Goal: Navigation & Orientation: Find specific page/section

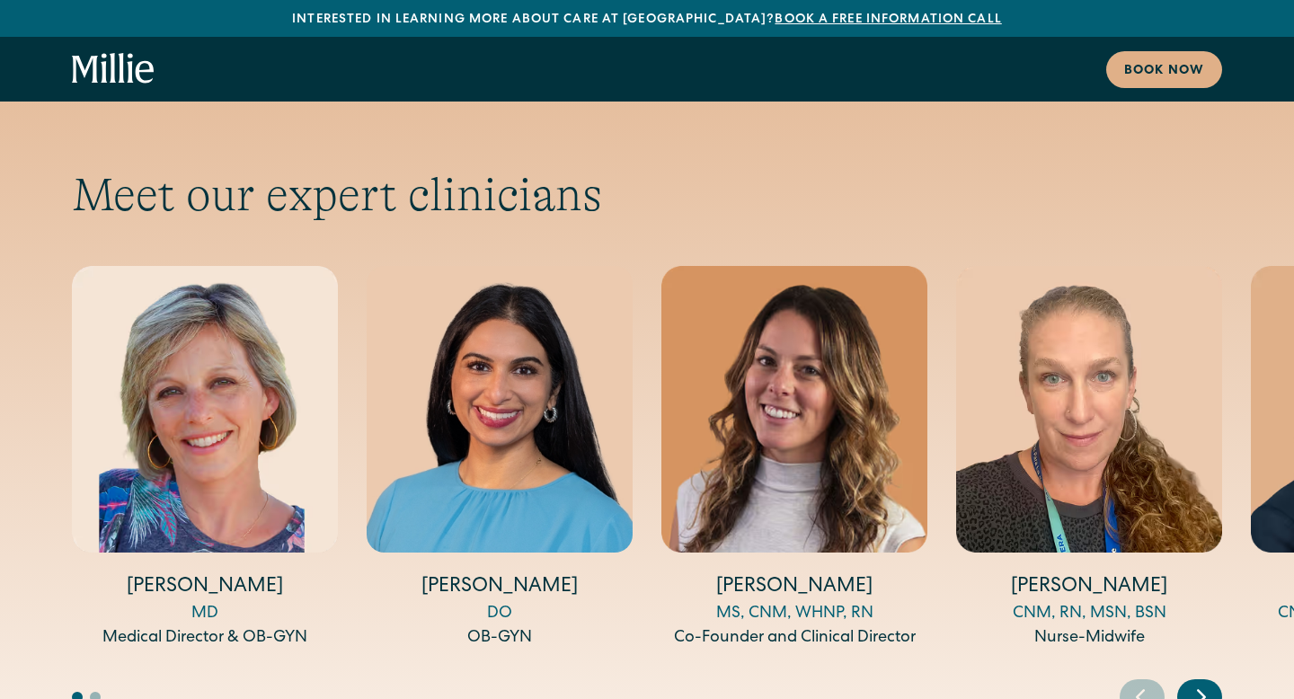
scroll to position [6498, 0]
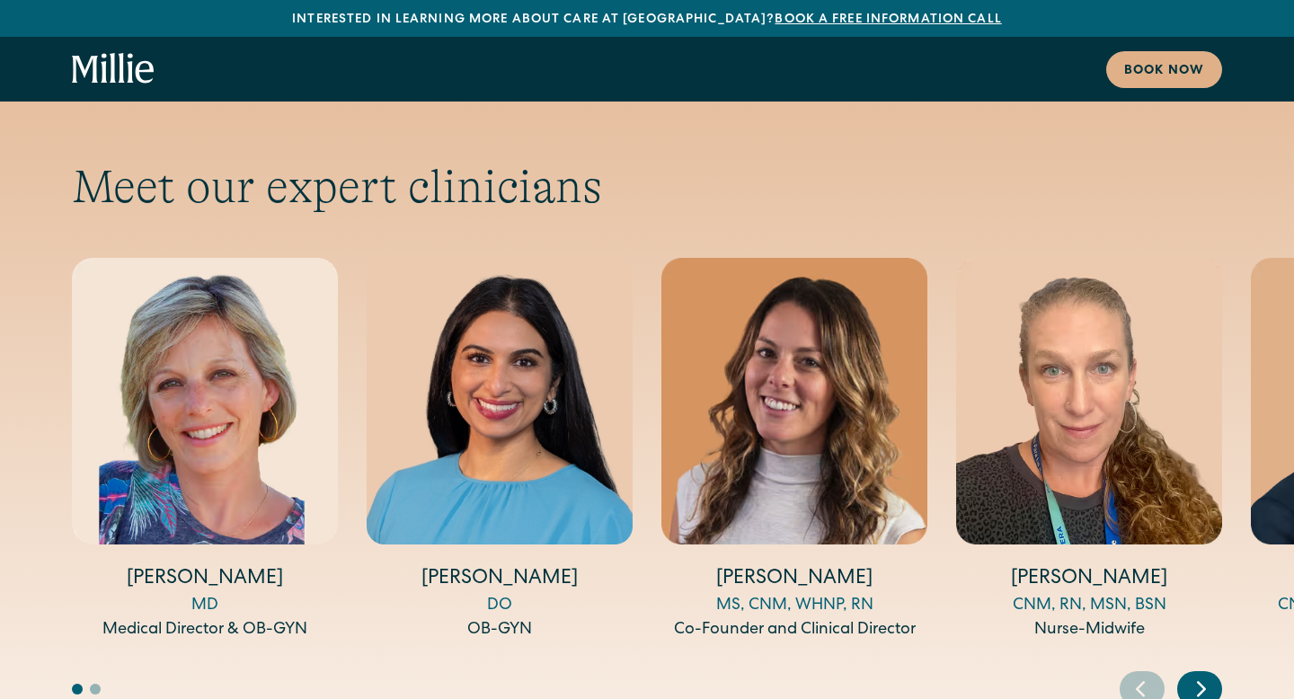
click at [1209, 675] on icon "Next slide" at bounding box center [1201, 689] width 27 height 28
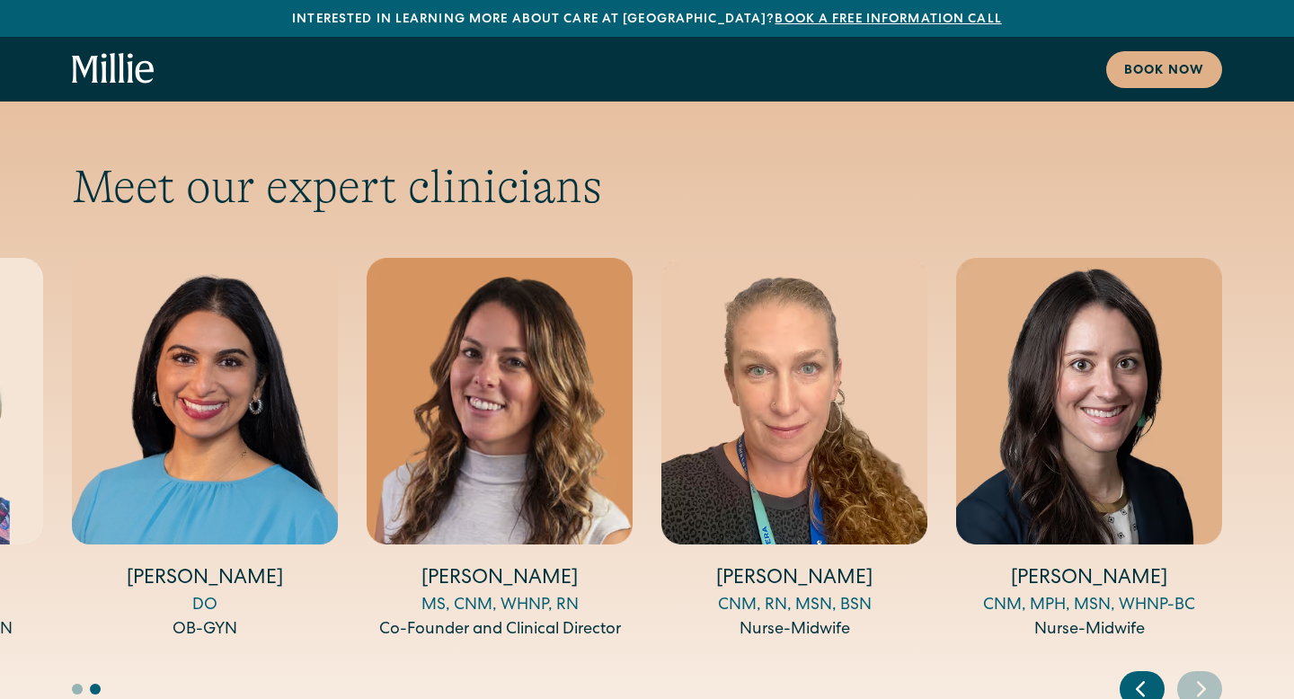
click at [269, 401] on img "2 / 5" at bounding box center [205, 401] width 266 height 287
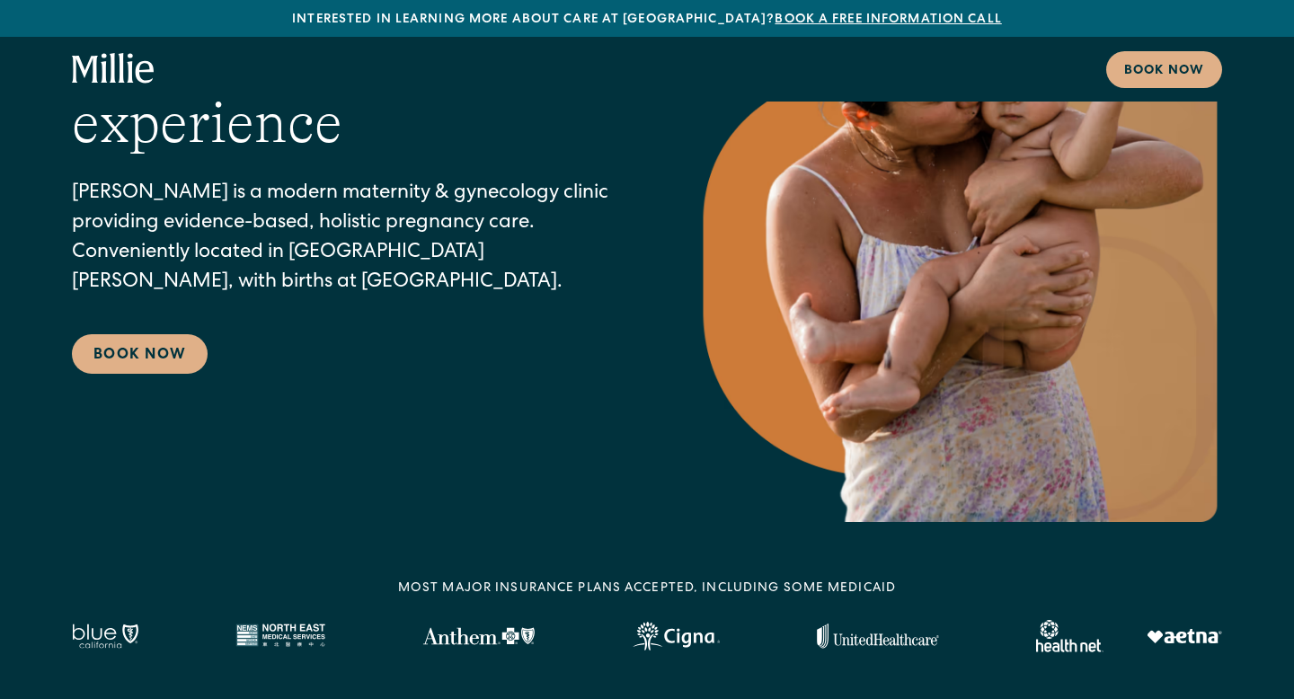
scroll to position [0, 0]
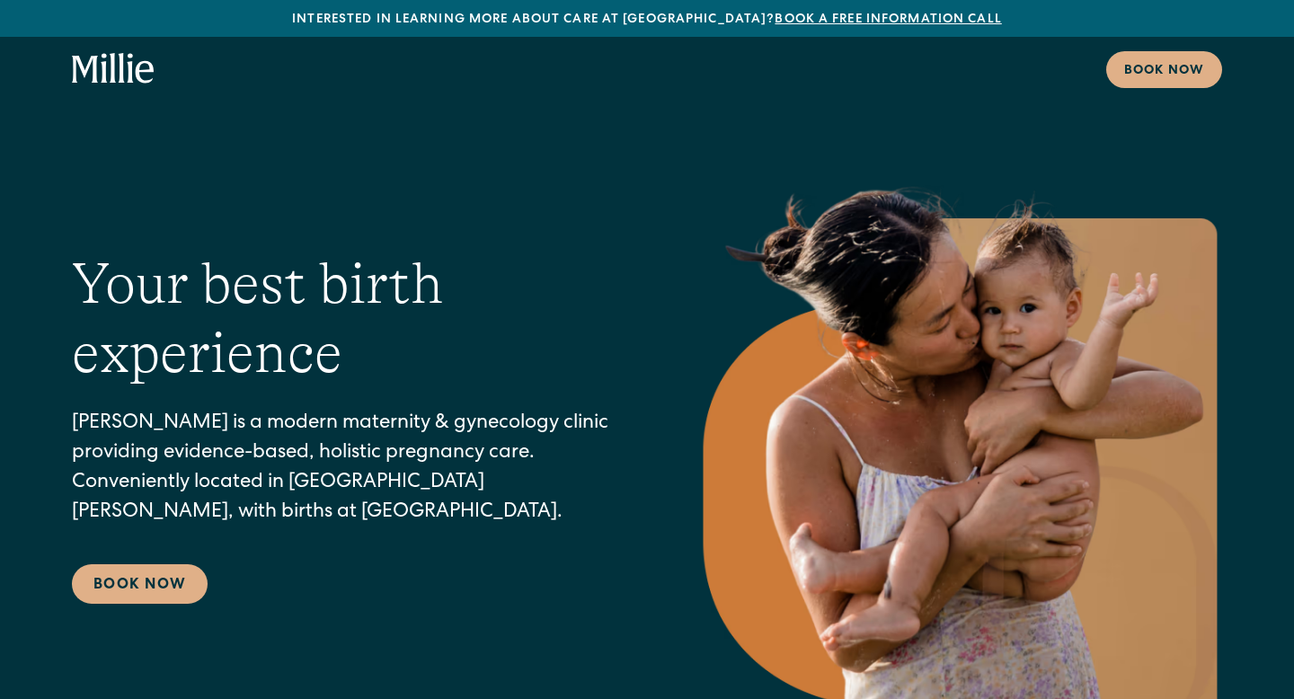
click at [107, 82] on icon "home" at bounding box center [113, 69] width 83 height 32
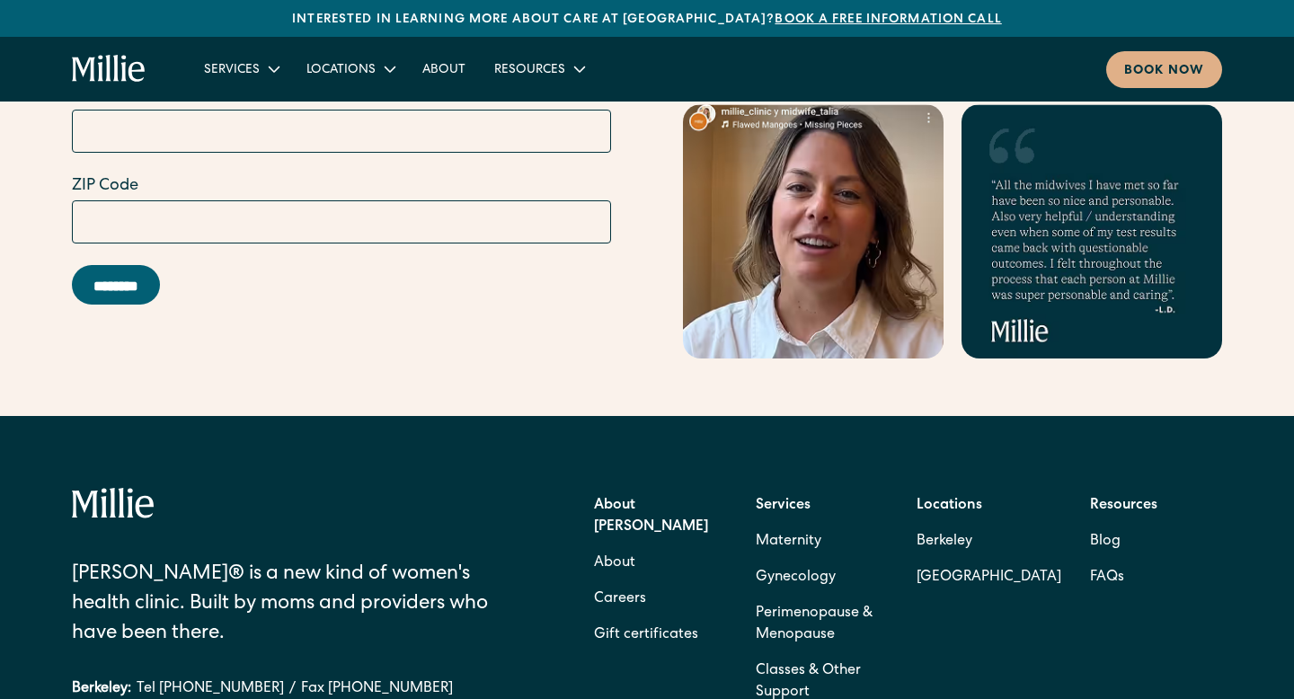
scroll to position [7749, 0]
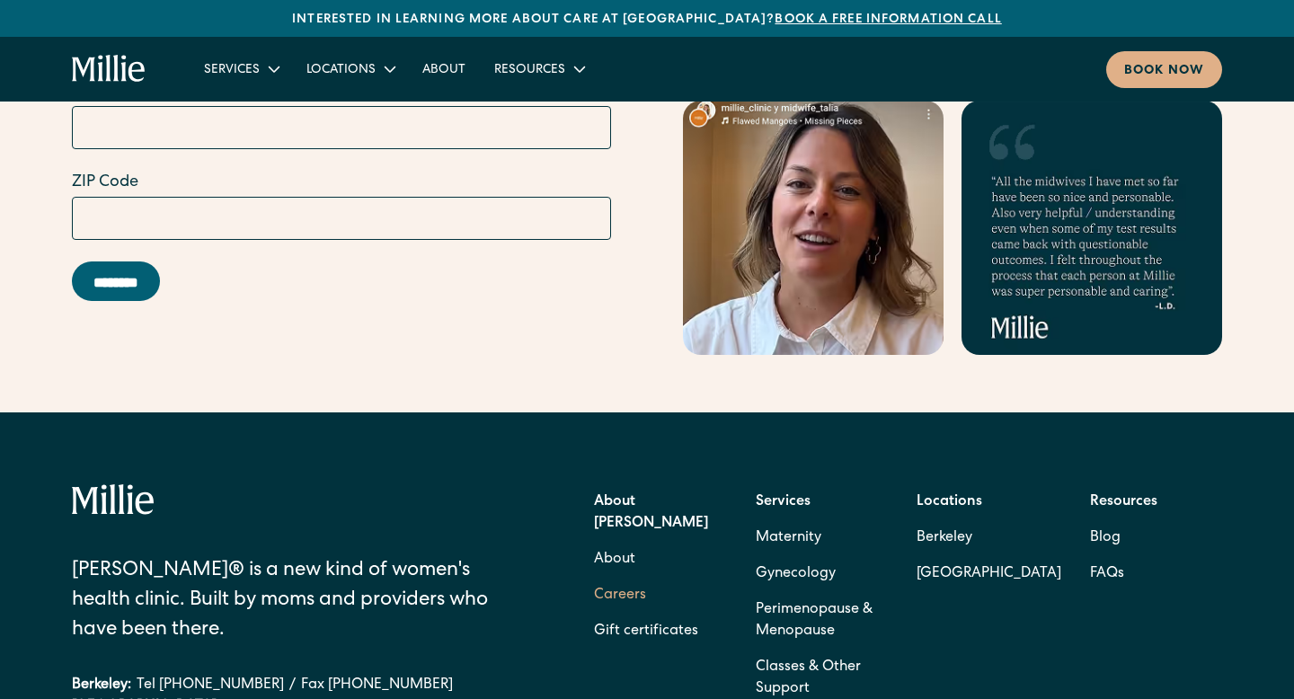
click at [604, 578] on link "Careers" at bounding box center [620, 596] width 52 height 36
